Goal: Submit feedback/report problem: Submit feedback/report problem

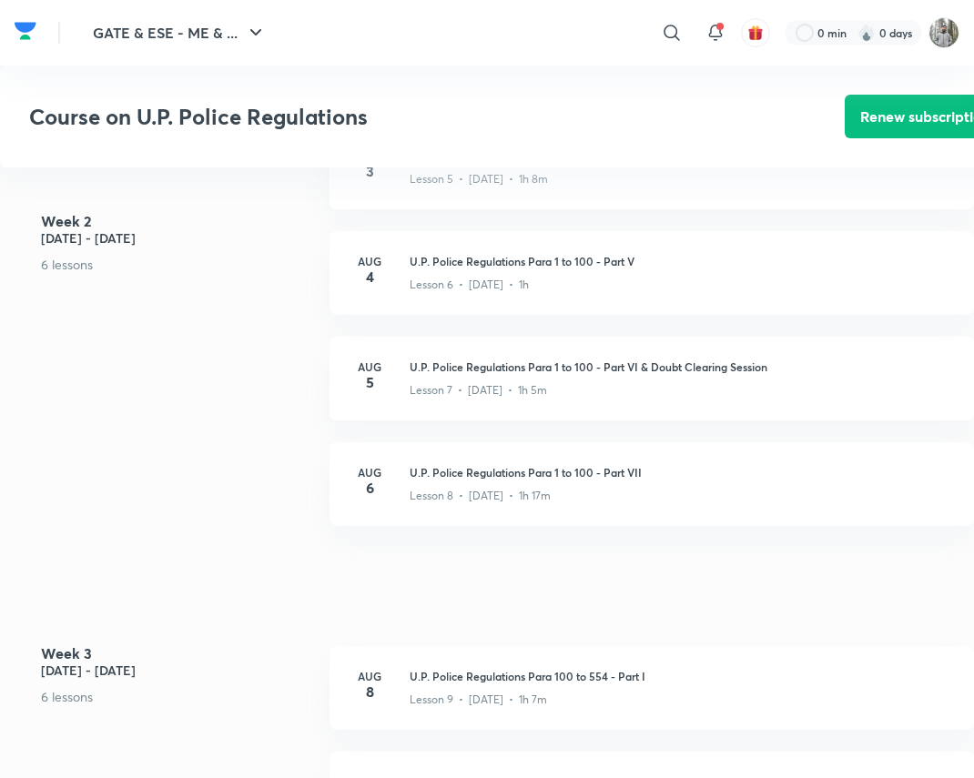
scroll to position [1077, 0]
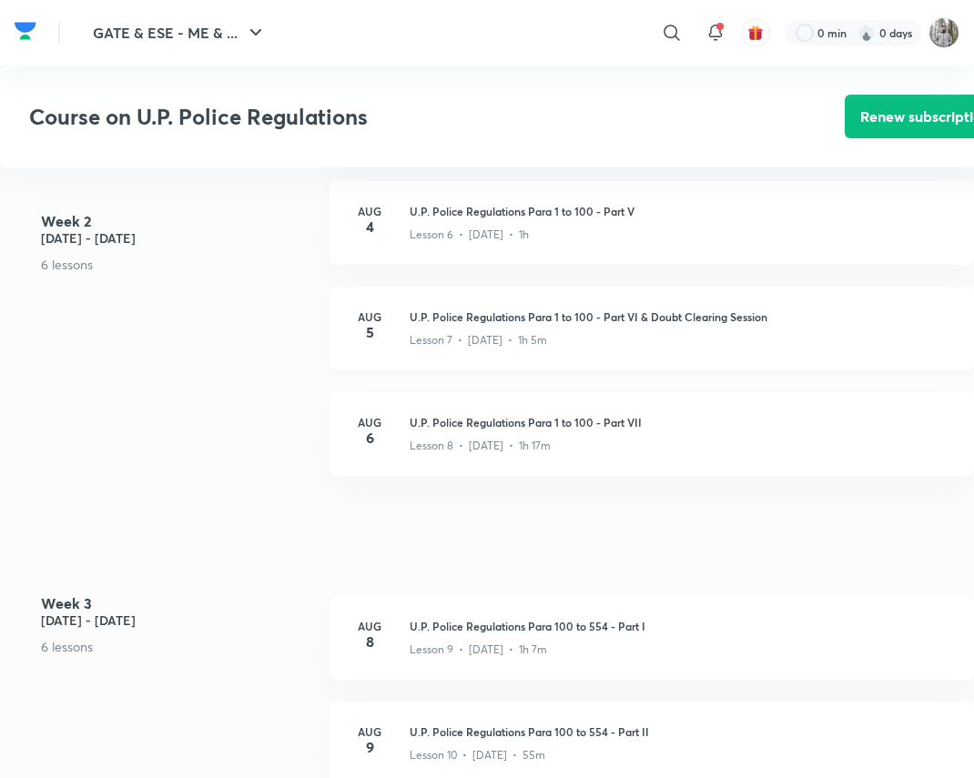
click at [556, 328] on div "Lesson 7 • [DATE] • 1h 5m" at bounding box center [681, 337] width 542 height 24
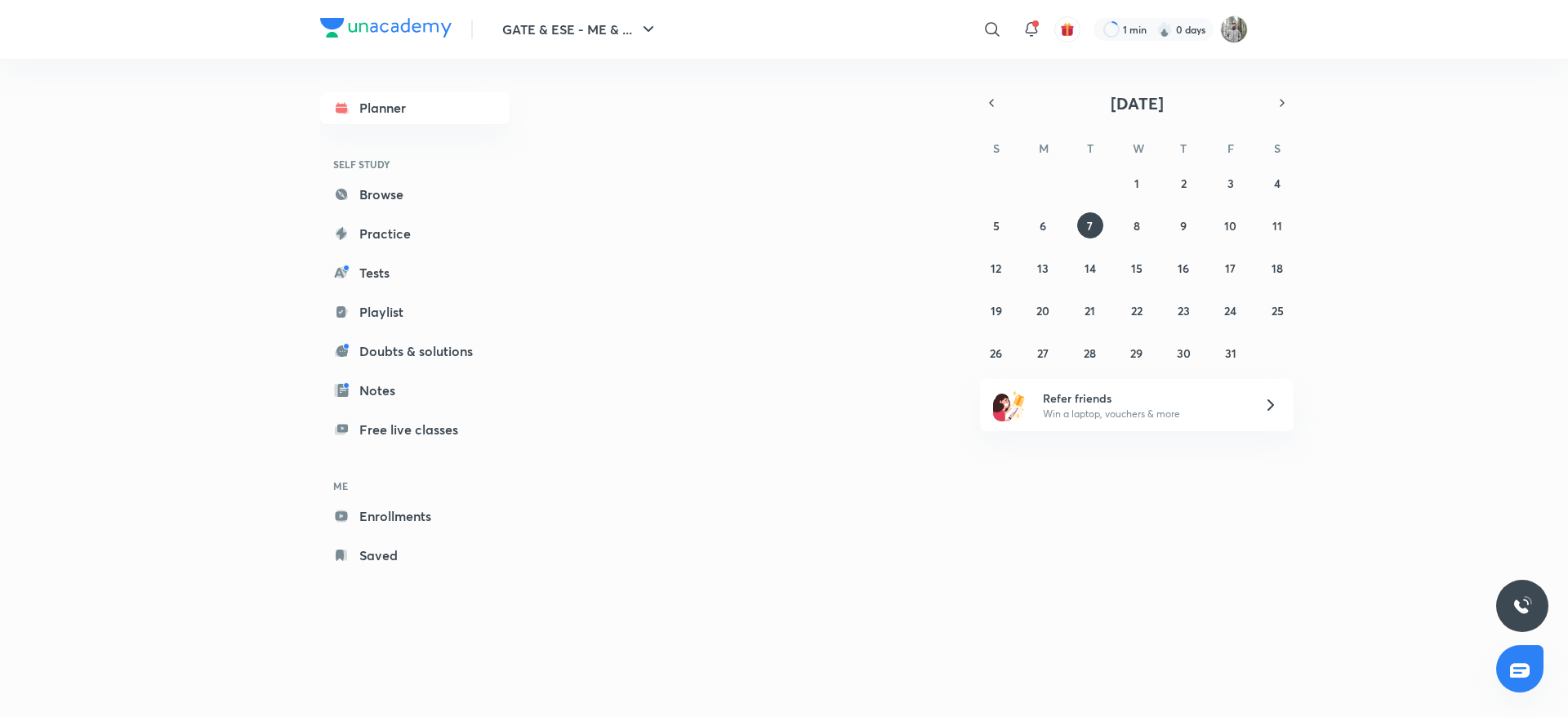
click at [1525, 660] on icon at bounding box center [1520, 670] width 20 height 20
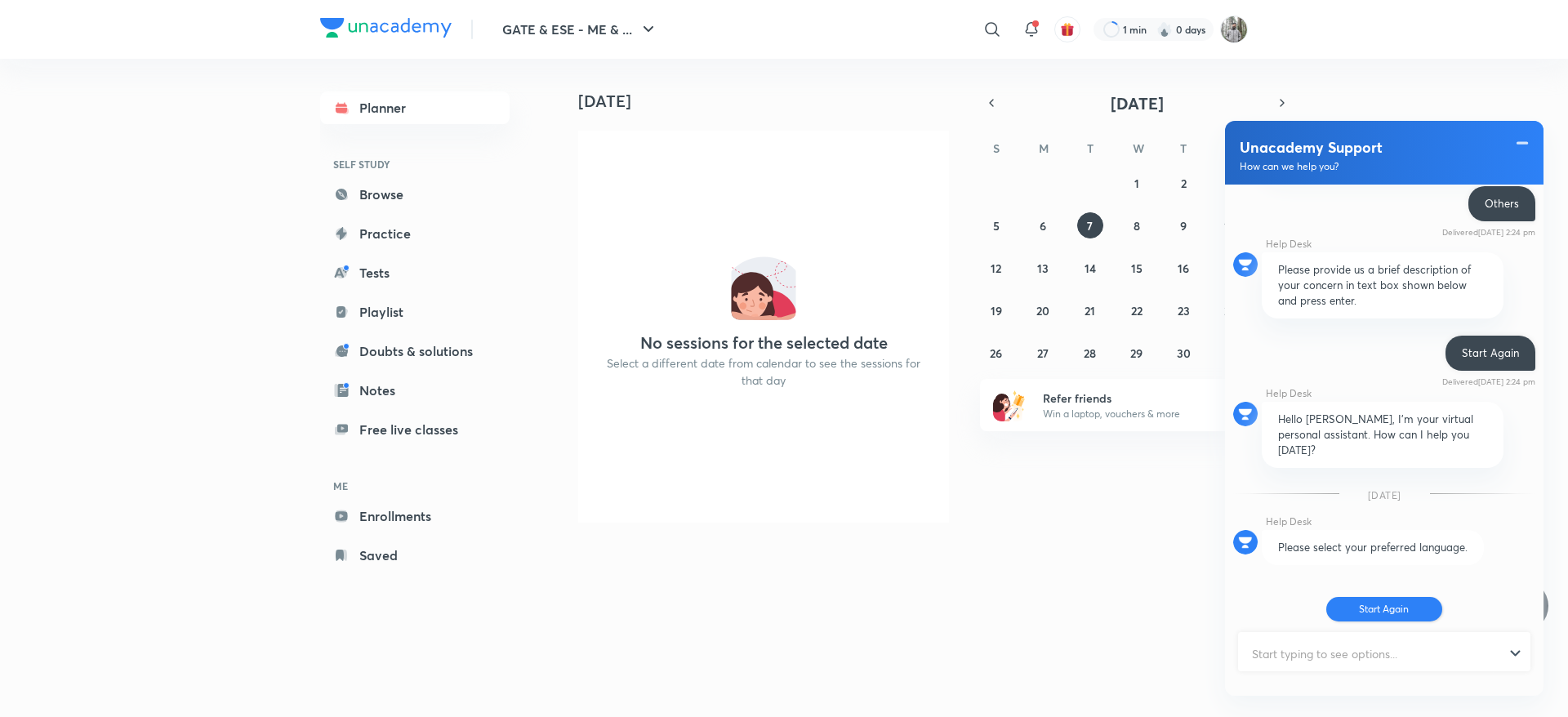
click at [1385, 608] on button "Start Again" at bounding box center [1385, 608] width 117 height 24
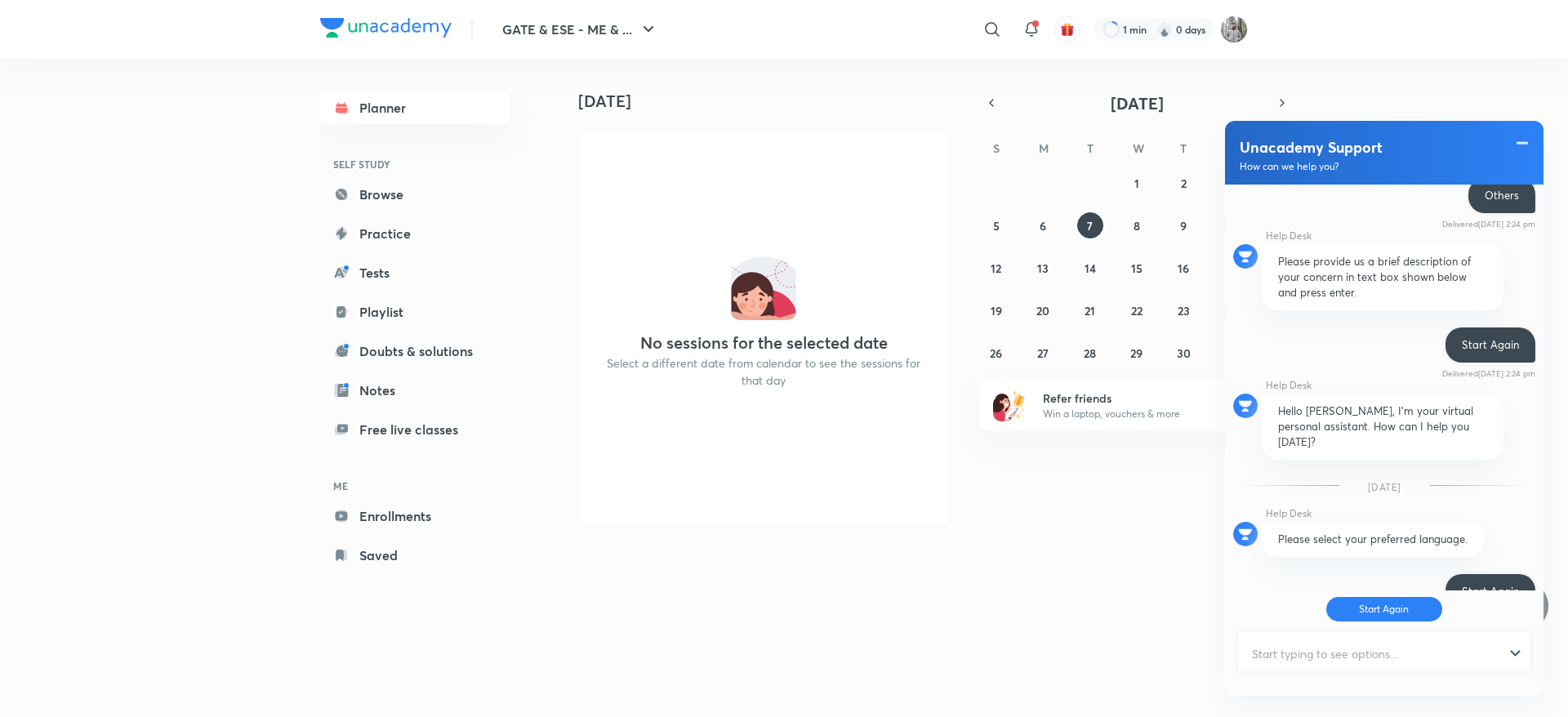
scroll to position [572, 0]
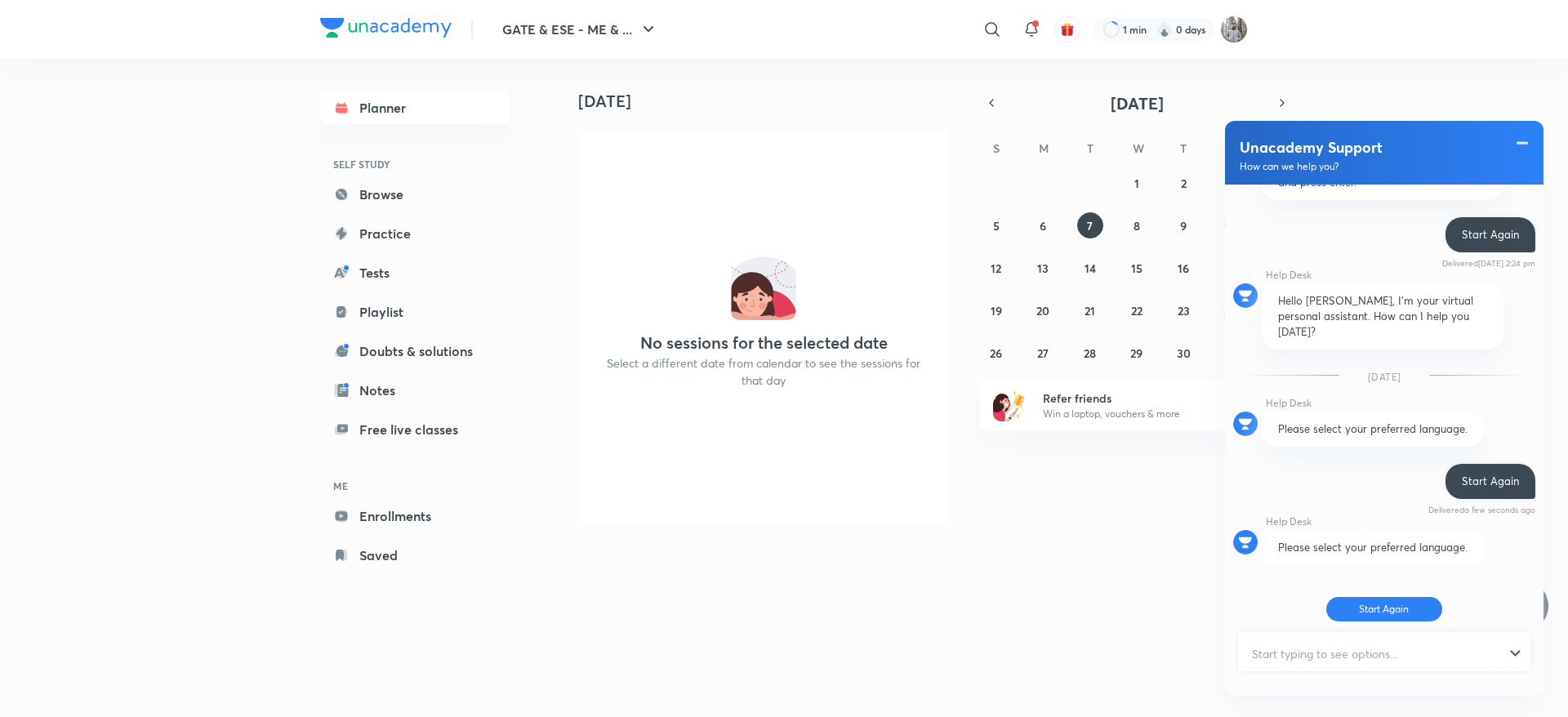
click at [1336, 661] on input "text" at bounding box center [1377, 653] width 275 height 40
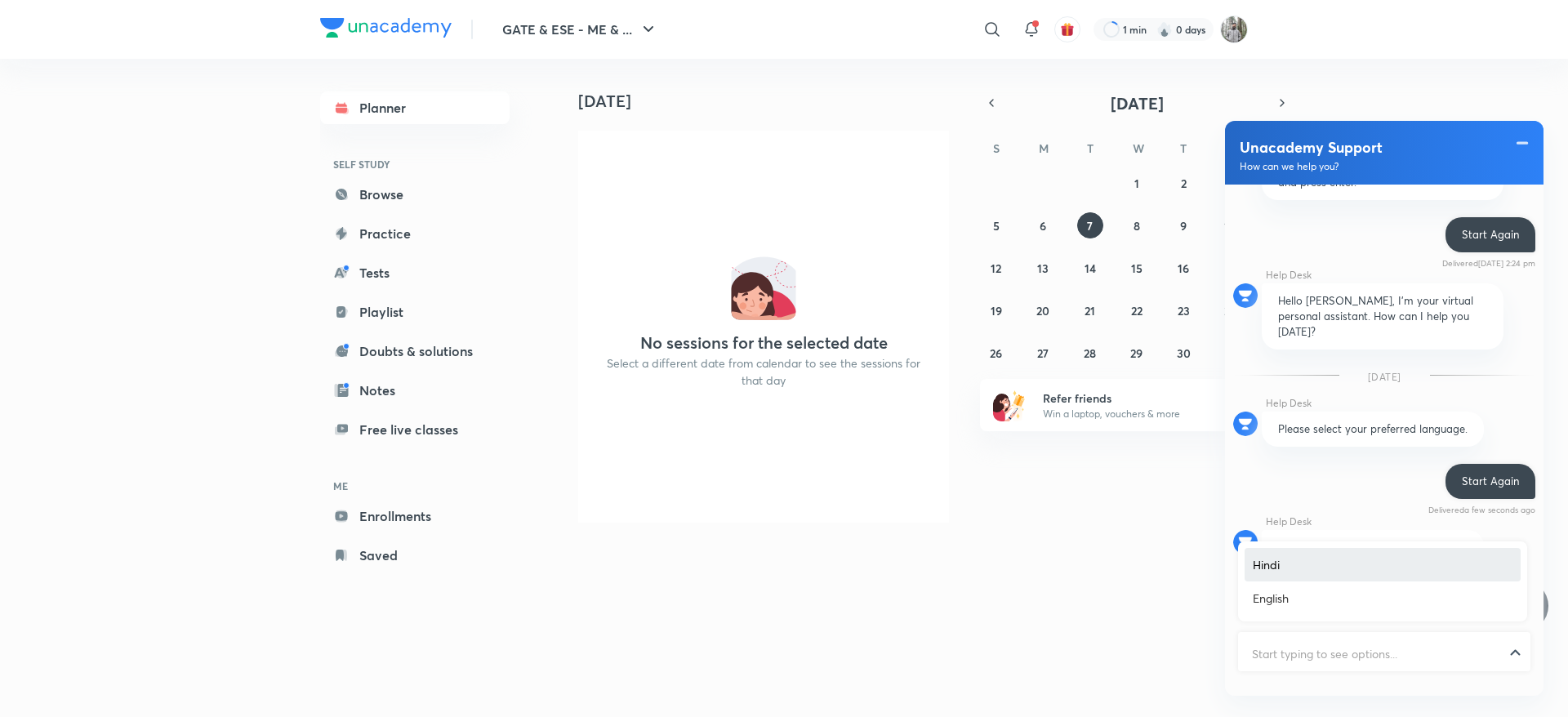
click at [1517, 660] on div at bounding box center [1384, 653] width 289 height 40
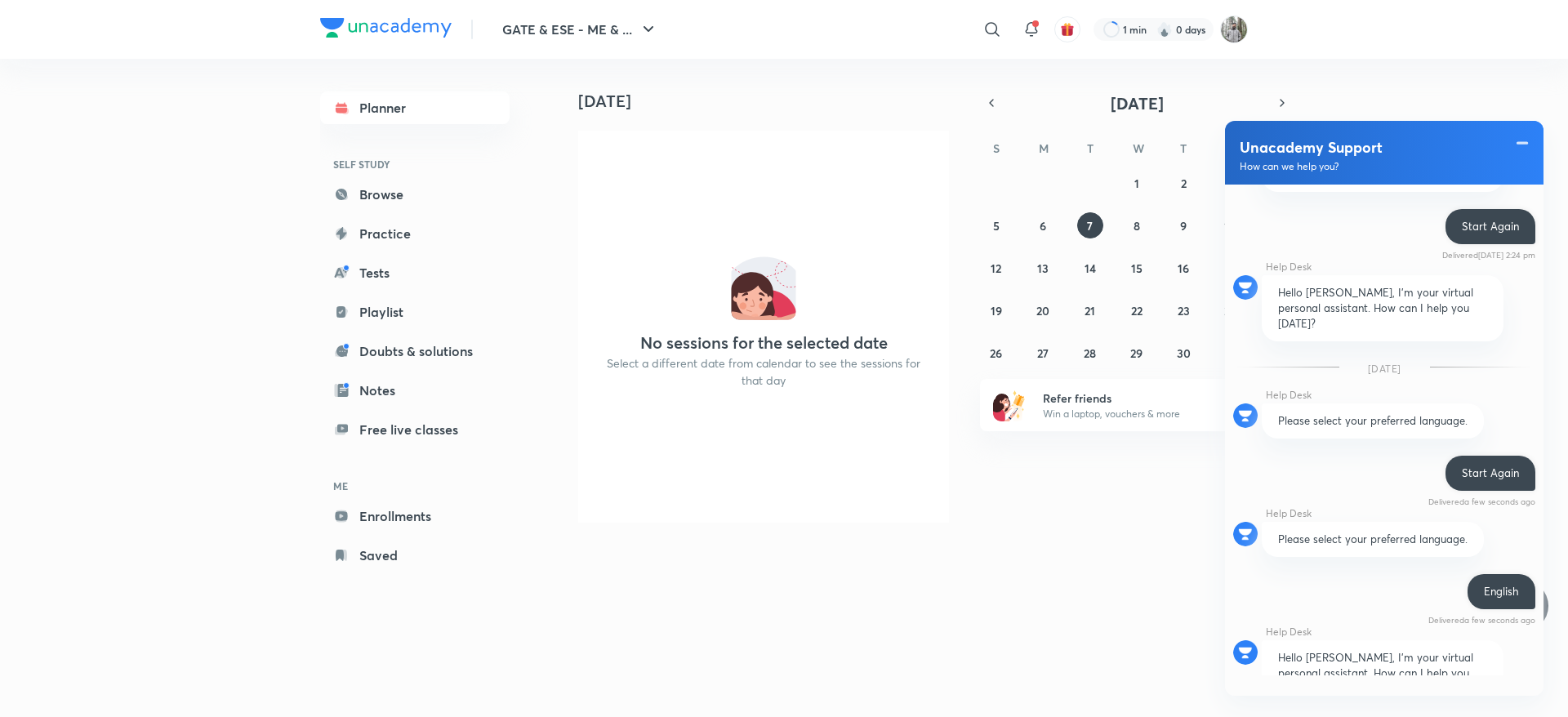
scroll to position [882, 0]
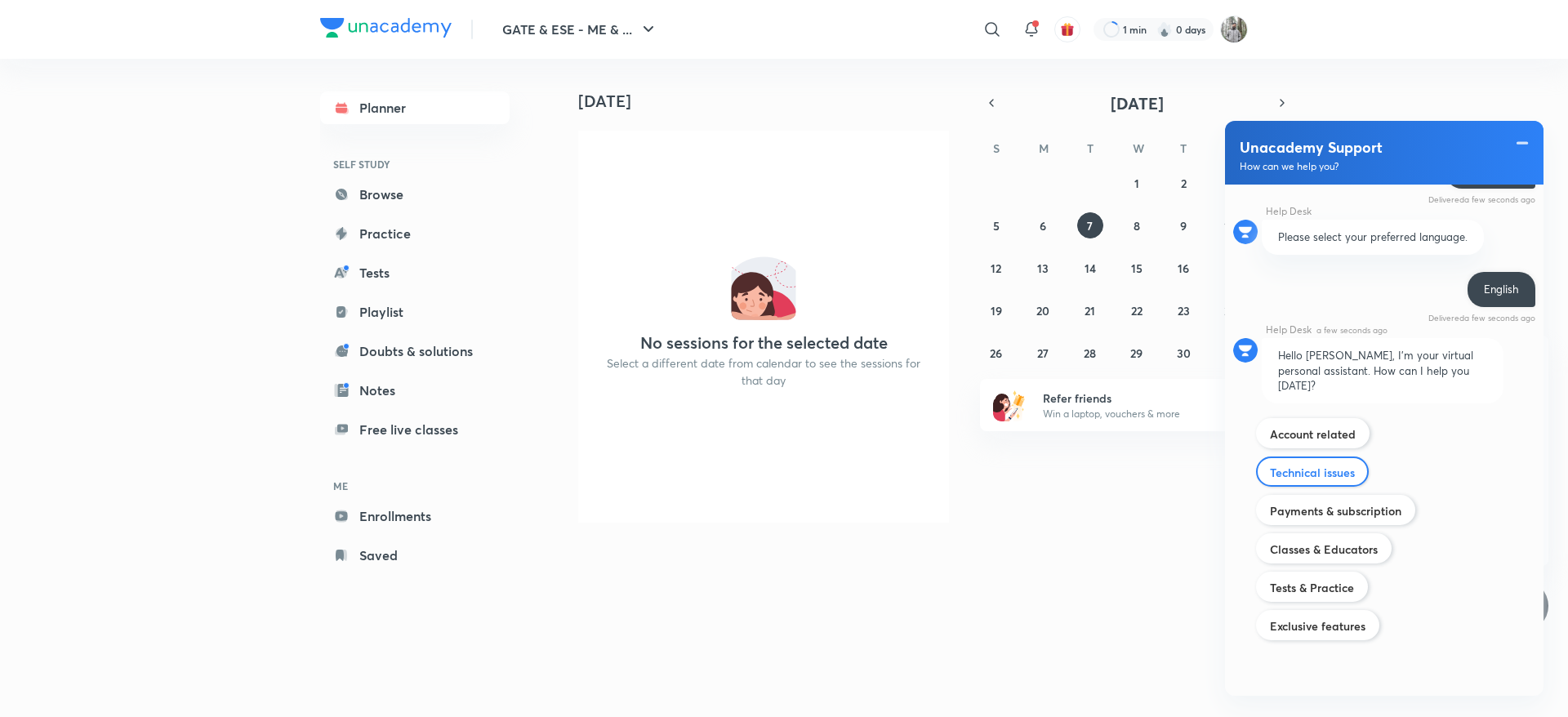
click at [1332, 477] on label "Technical issues" at bounding box center [1312, 472] width 85 height 15
click at [1270, 463] on input "Technical issues" at bounding box center [1269, 462] width 1 height 1
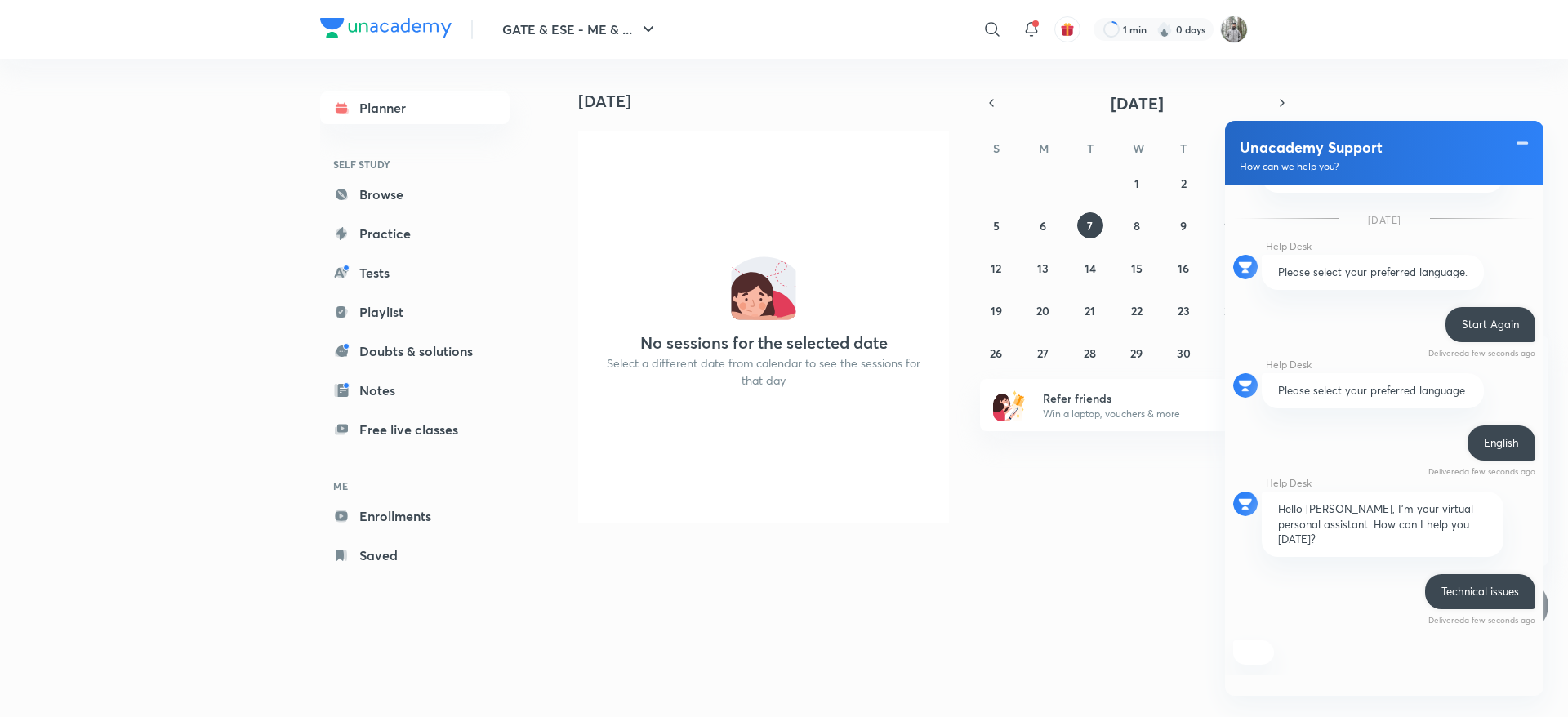
scroll to position [1138, 0]
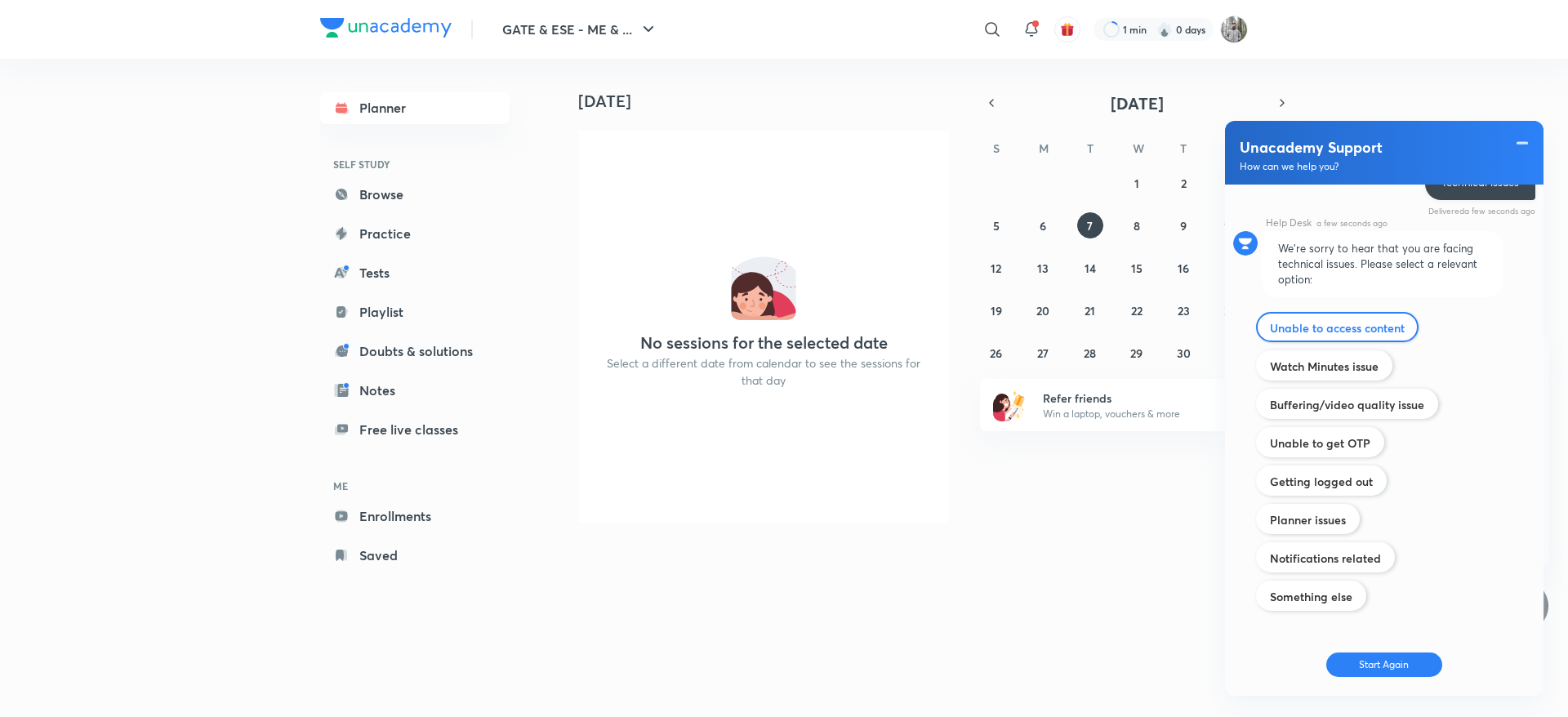
click at [1361, 331] on label "Unable to access content" at bounding box center [1337, 328] width 135 height 15
click at [0, 0] on input "Account related" at bounding box center [0, 0] width 0 height 0
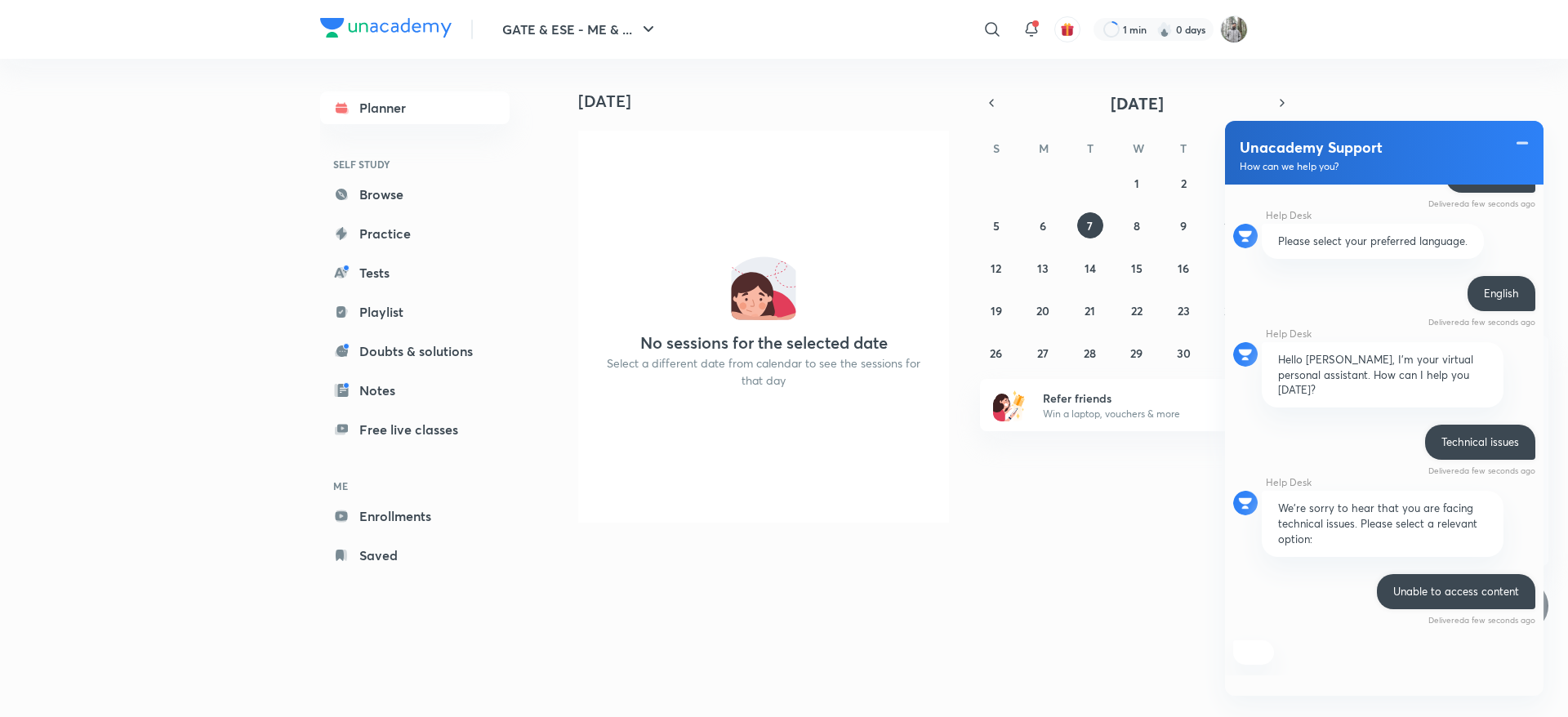
scroll to position [1155, 0]
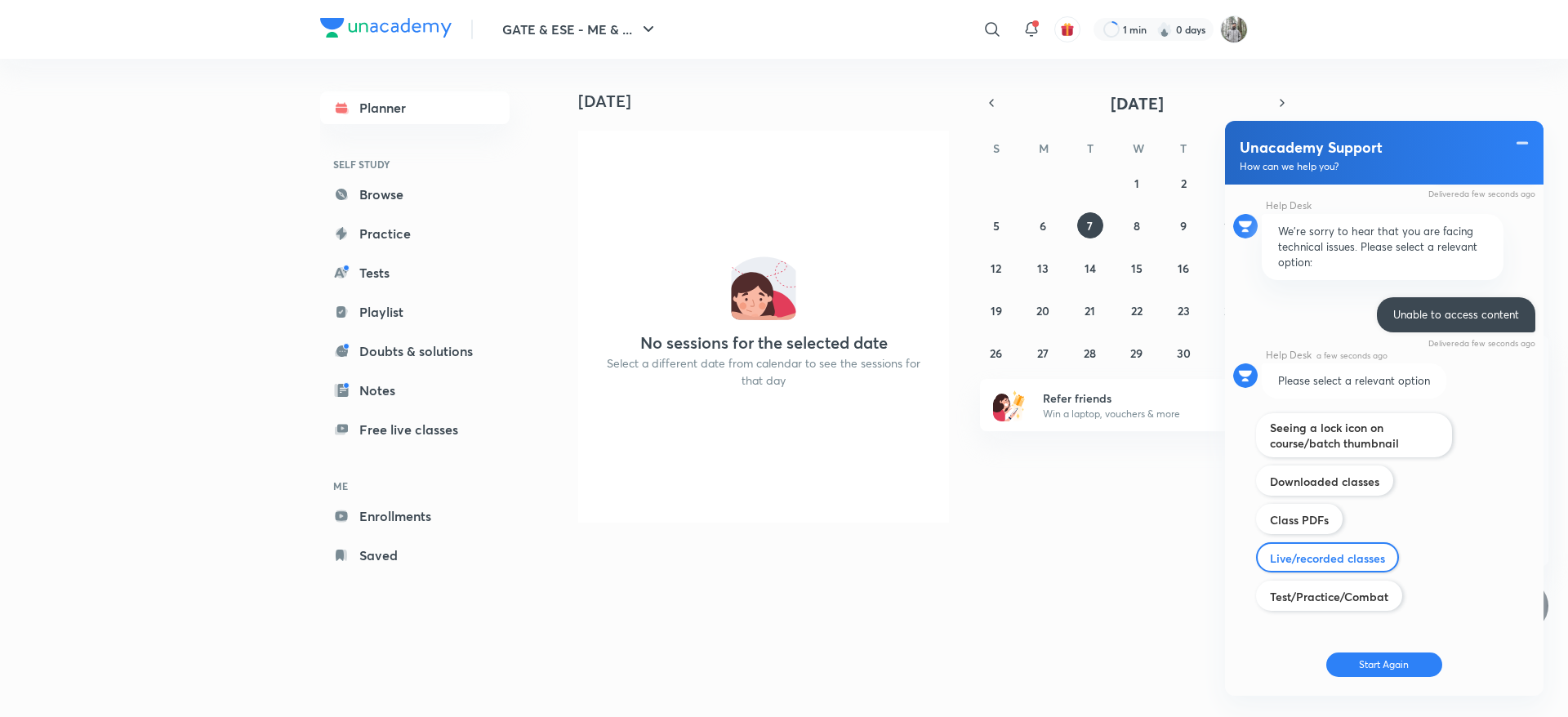
click at [1331, 554] on label "Live/recorded classes" at bounding box center [1327, 557] width 115 height 15
click at [0, 0] on input "Classes & Educators" at bounding box center [0, 0] width 0 height 0
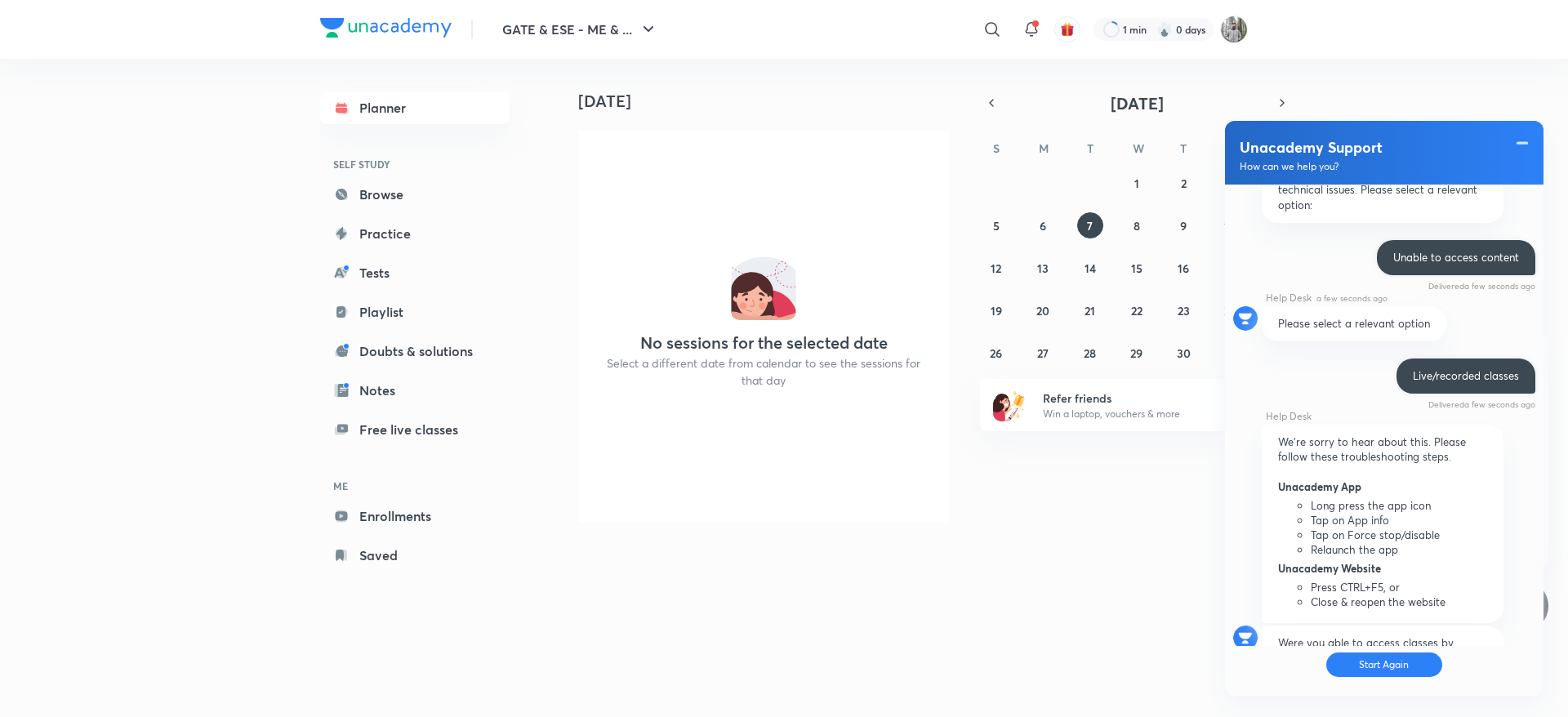
scroll to position [1360, 0]
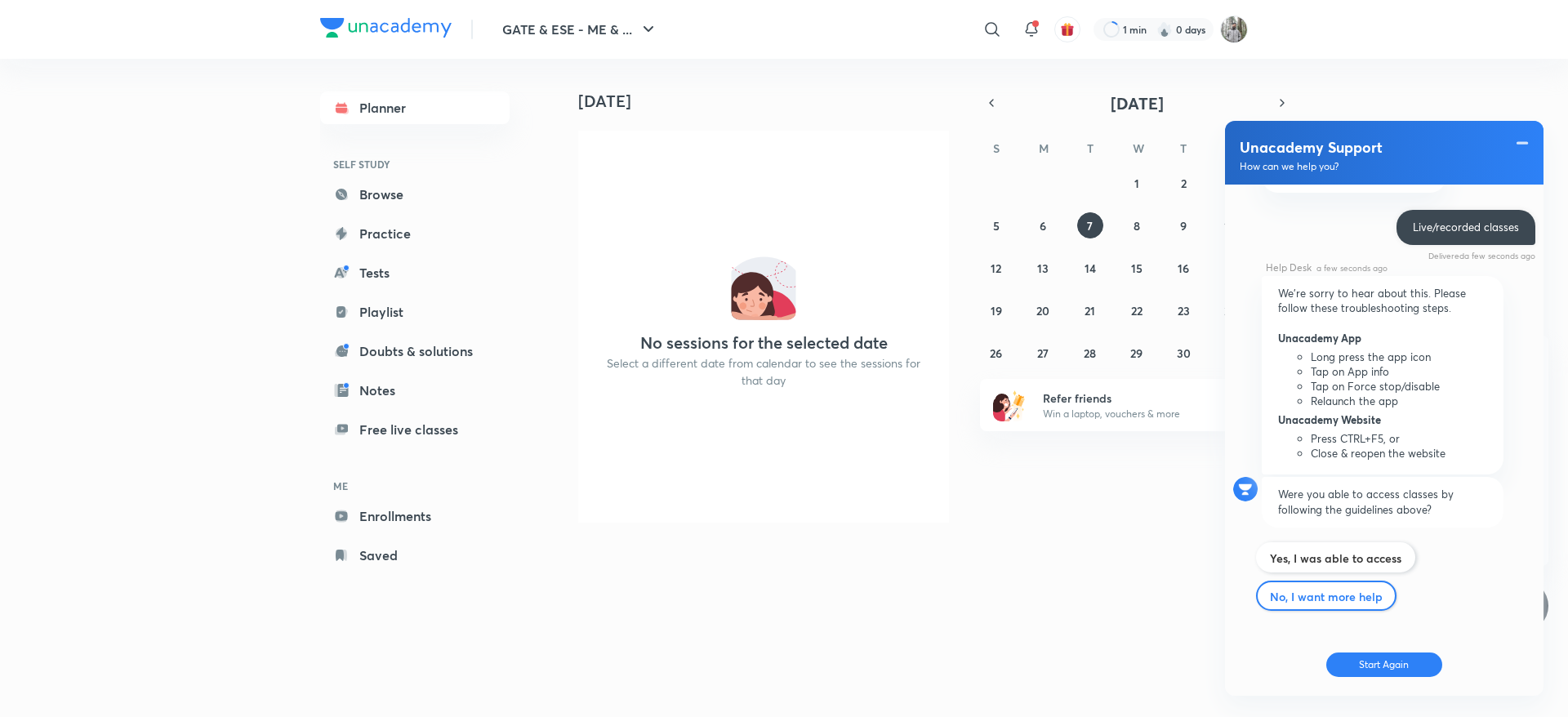
click at [1336, 604] on div "No, I want more help" at bounding box center [1327, 596] width 141 height 31
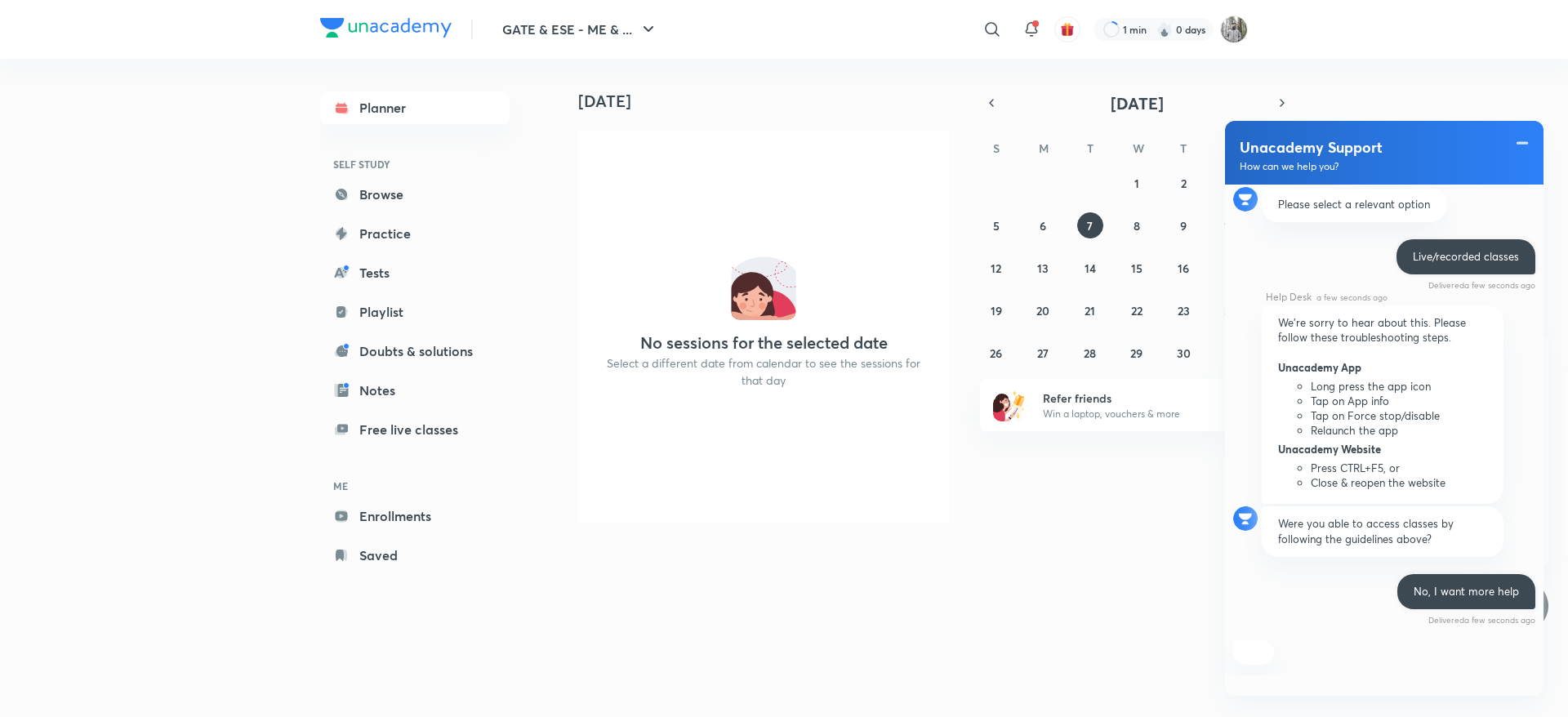
scroll to position [1488, 0]
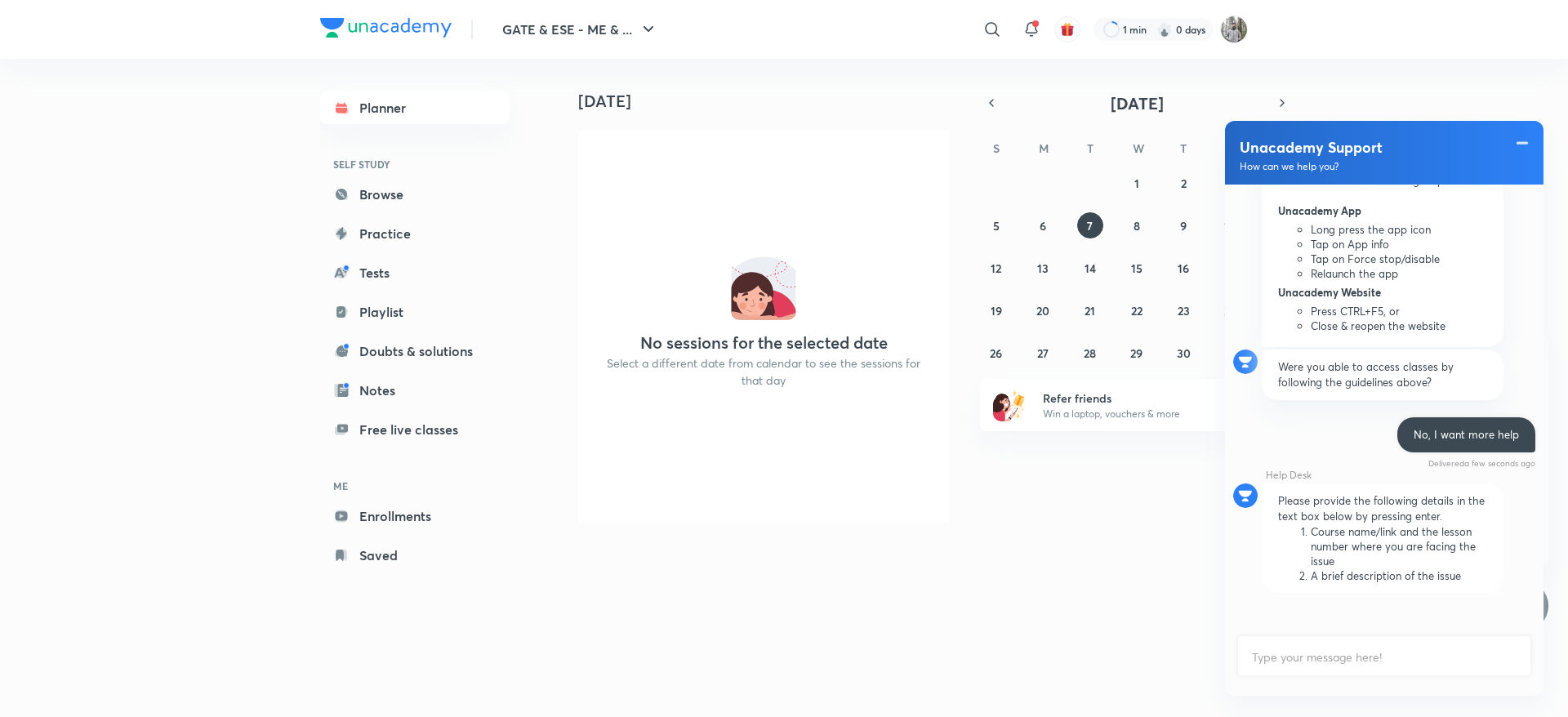
click at [1344, 655] on input "text" at bounding box center [1384, 658] width 289 height 39
type input "Test ticket"
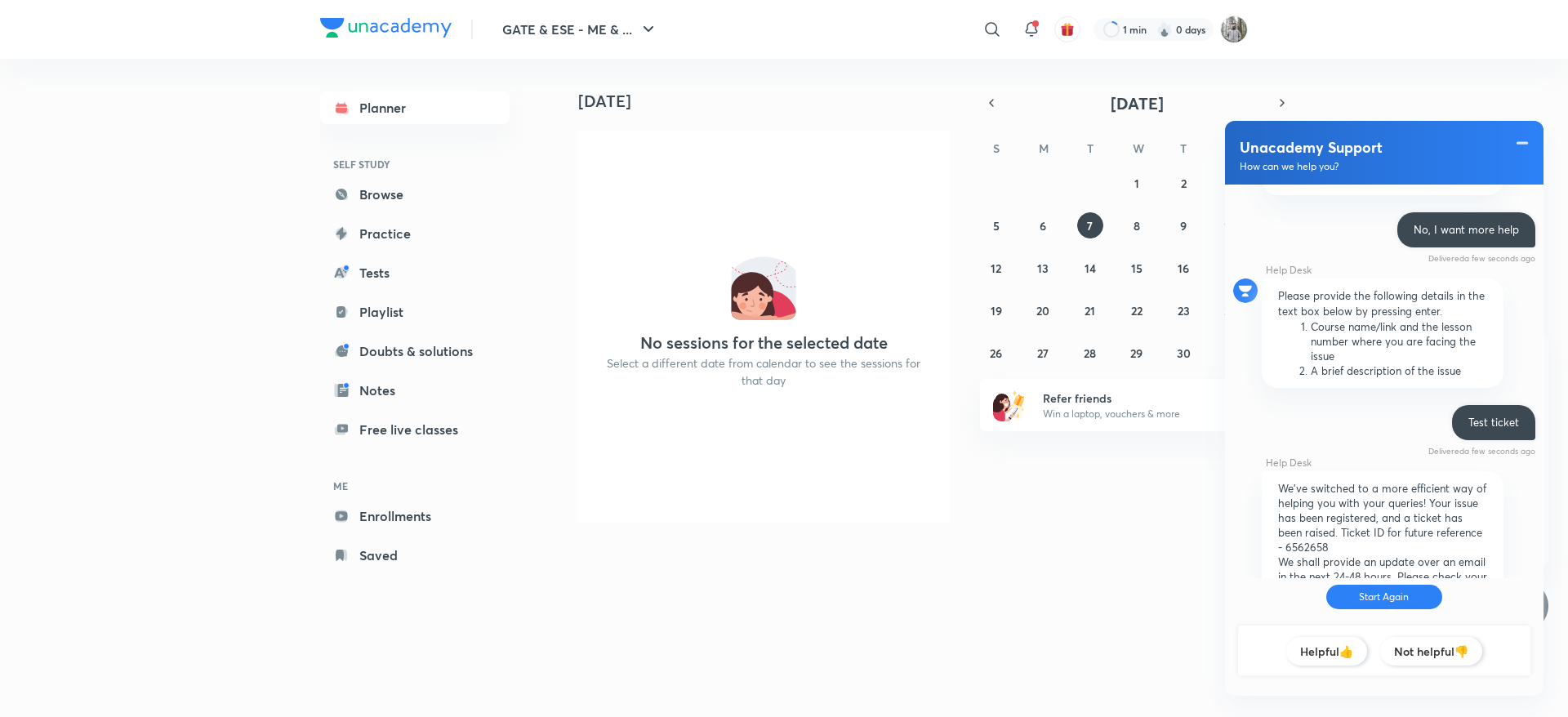
scroll to position [1800, 0]
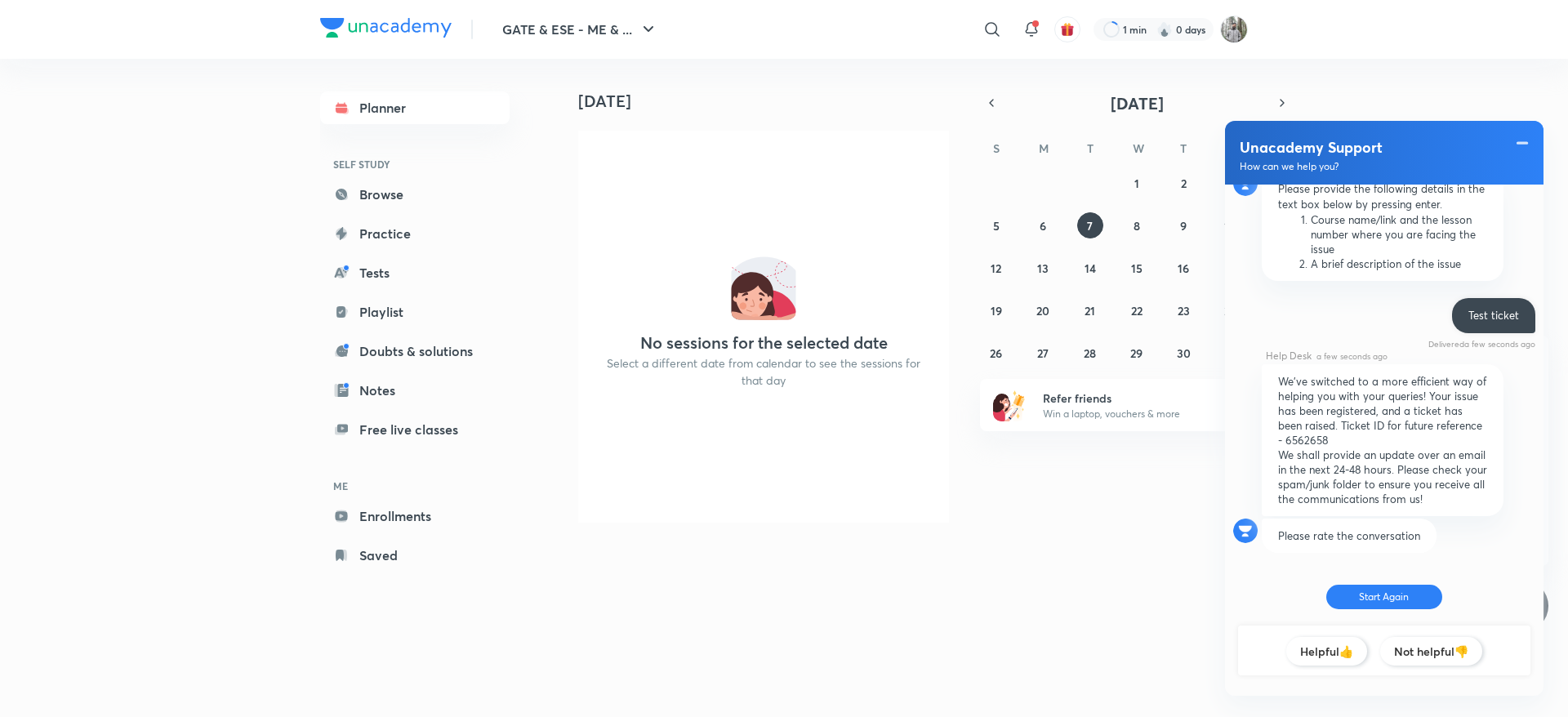
click at [1292, 431] on p "We've switched to a more efficient way of helping you with your queries! Your i…" at bounding box center [1382, 411] width 209 height 74
click at [1295, 433] on p "We've switched to a more efficient way of helping you with your queries! Your i…" at bounding box center [1382, 411] width 209 height 74
copy p "6562658"
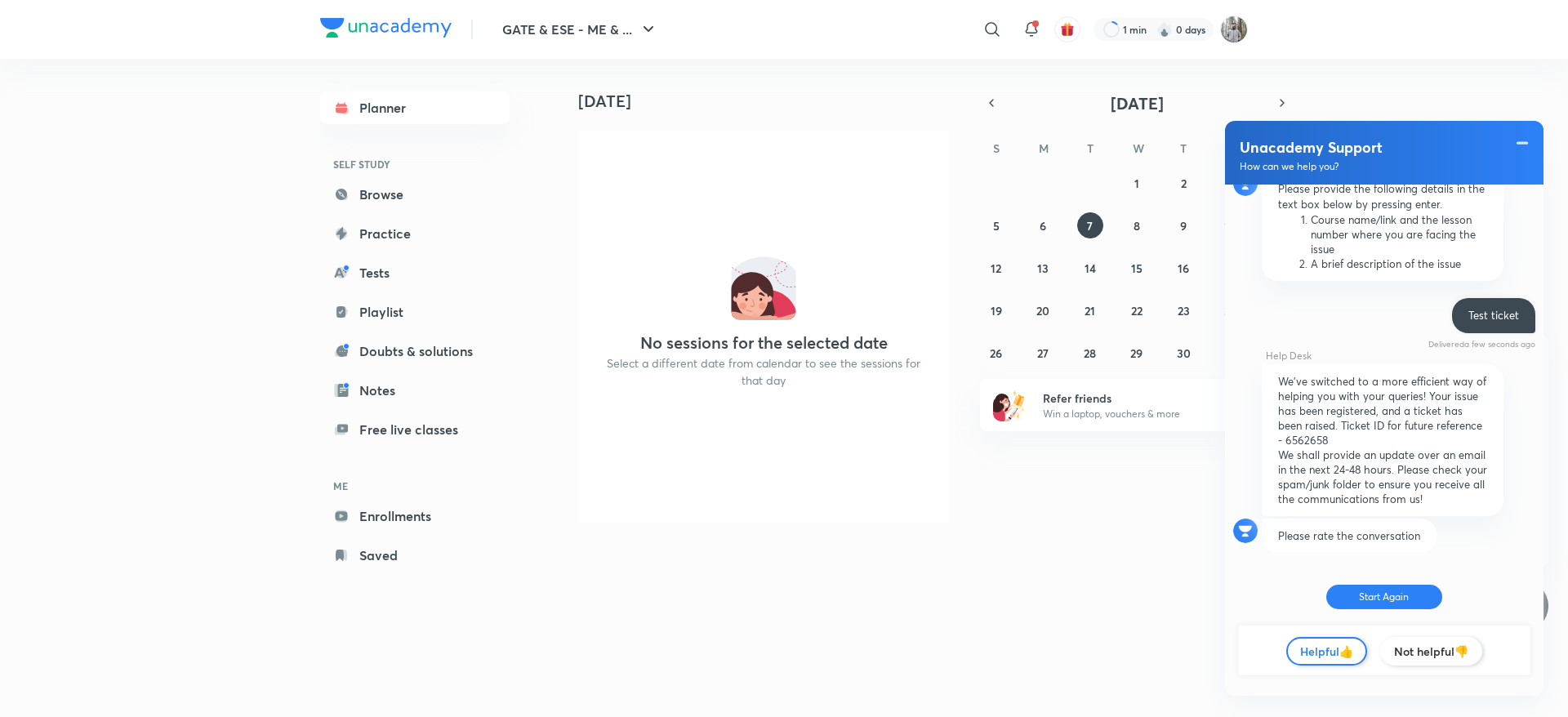
click at [1322, 651] on div "Helpful👍" at bounding box center [1327, 651] width 81 height 29
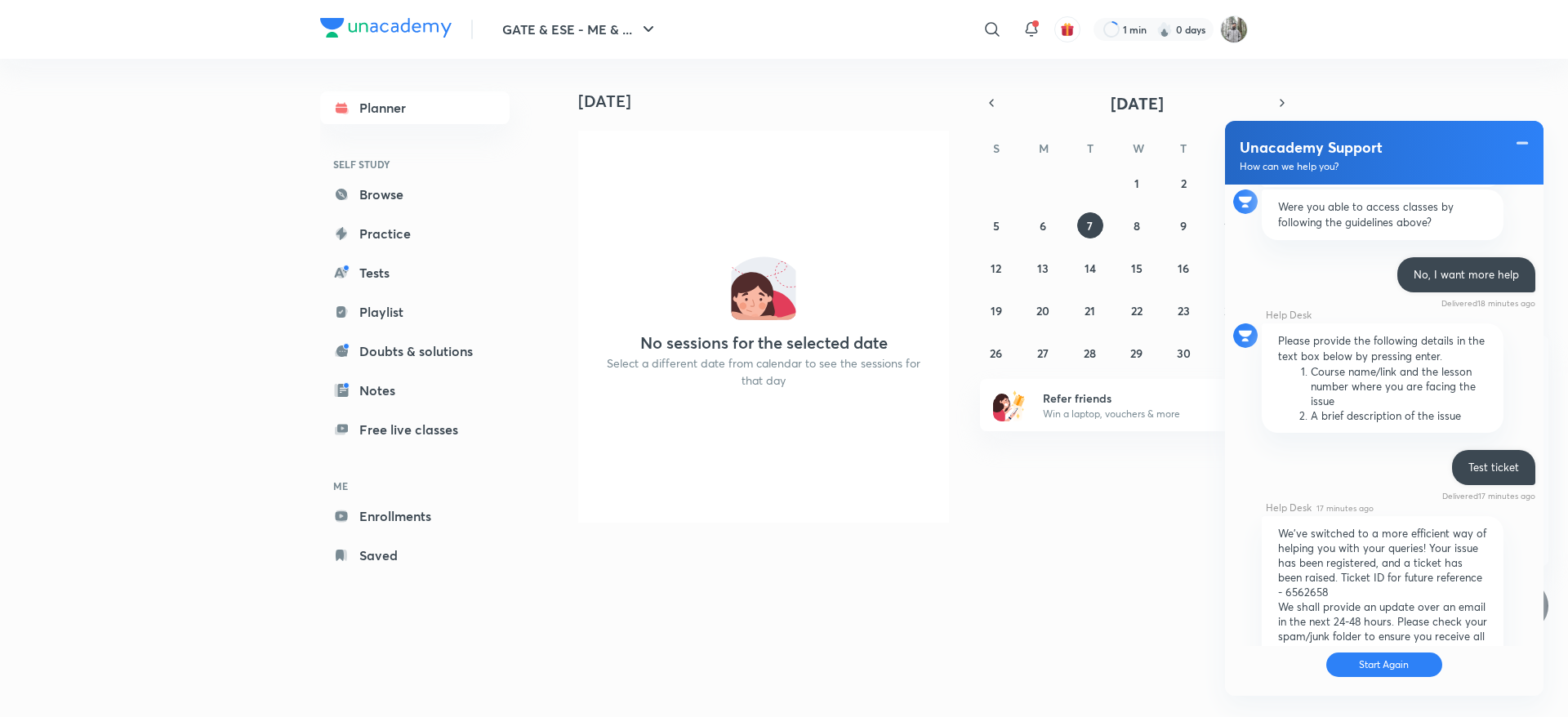
scroll to position [1893, 0]
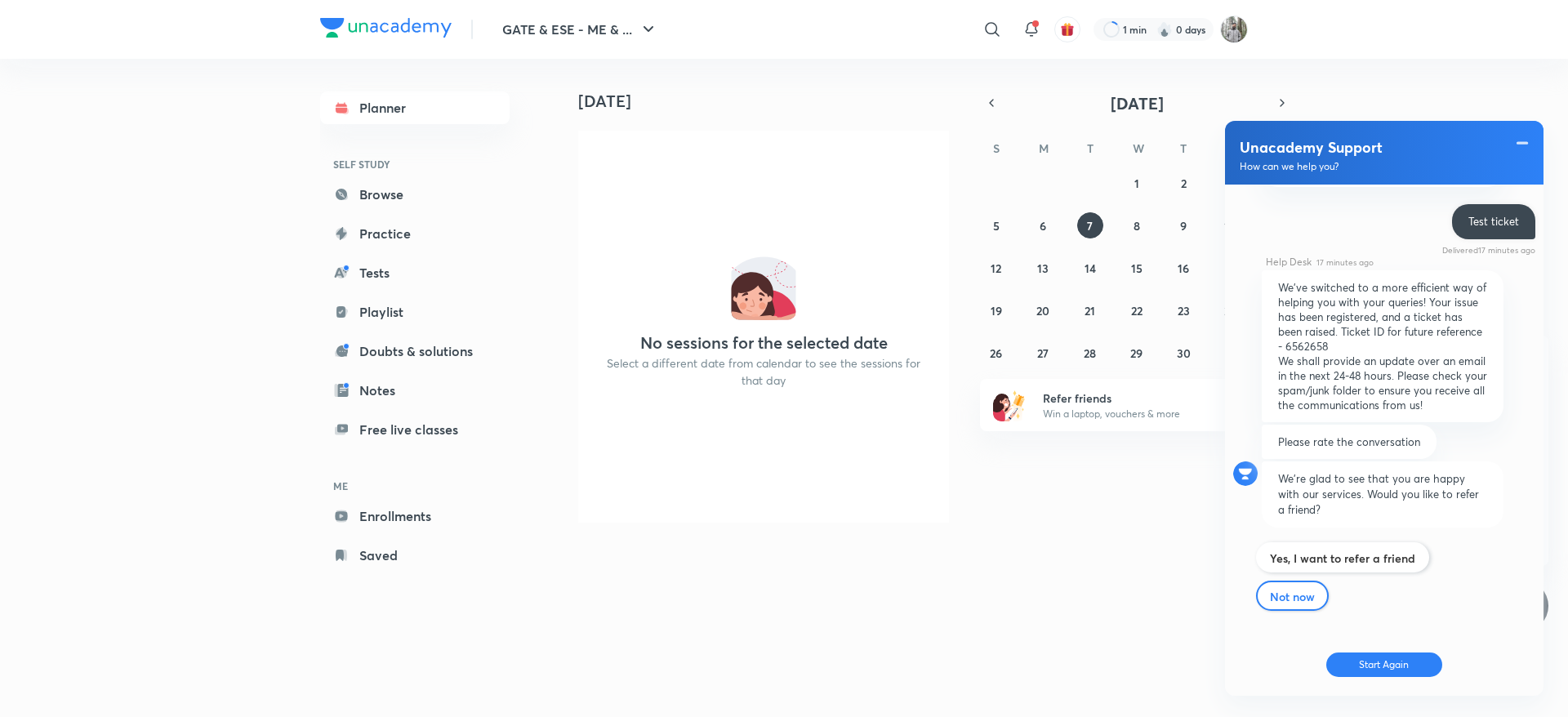
click at [1303, 599] on label "Not now" at bounding box center [1292, 596] width 45 height 15
click at [0, 0] on input "Technical issues" at bounding box center [0, 0] width 0 height 0
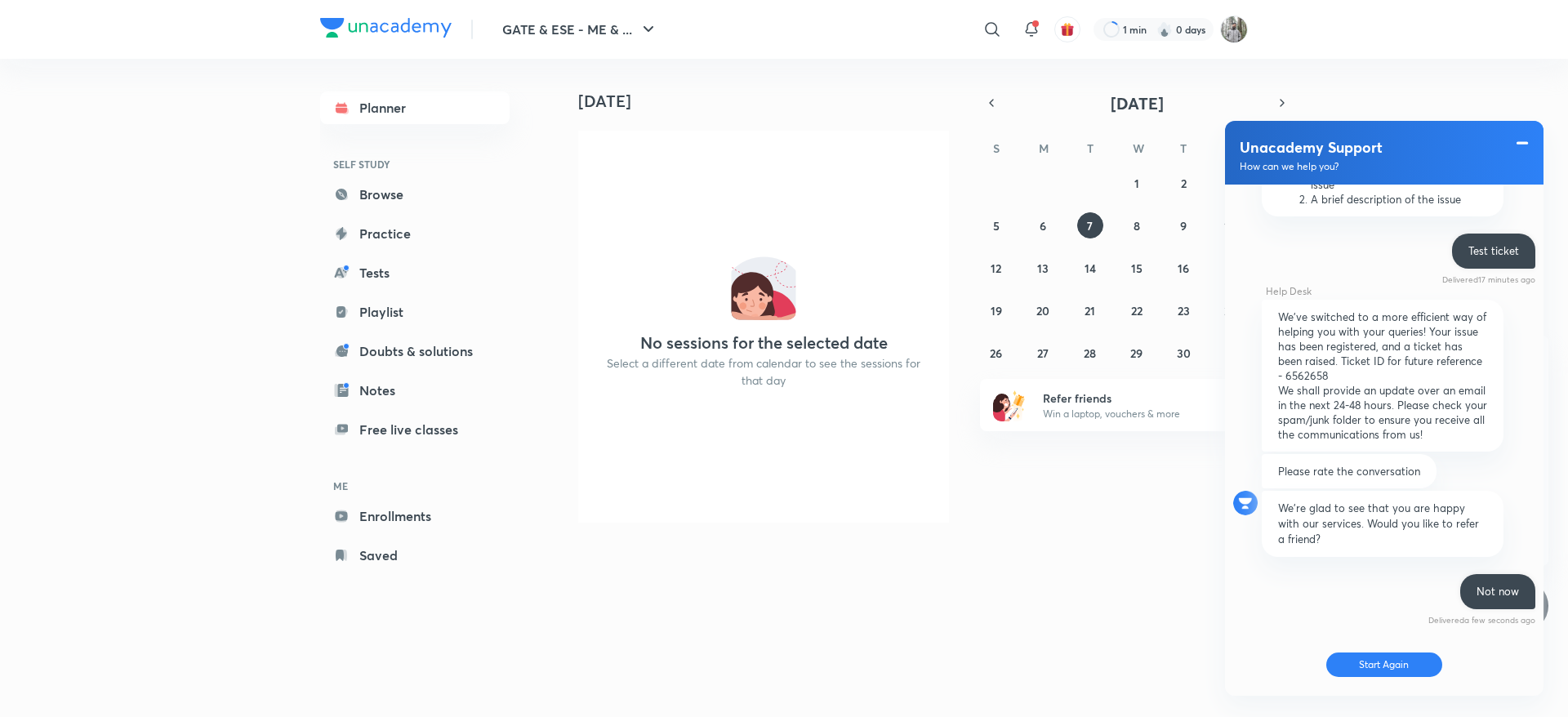
scroll to position [1867, 0]
click at [1521, 138] on span at bounding box center [1522, 143] width 16 height 20
